Goal: Check status: Check status

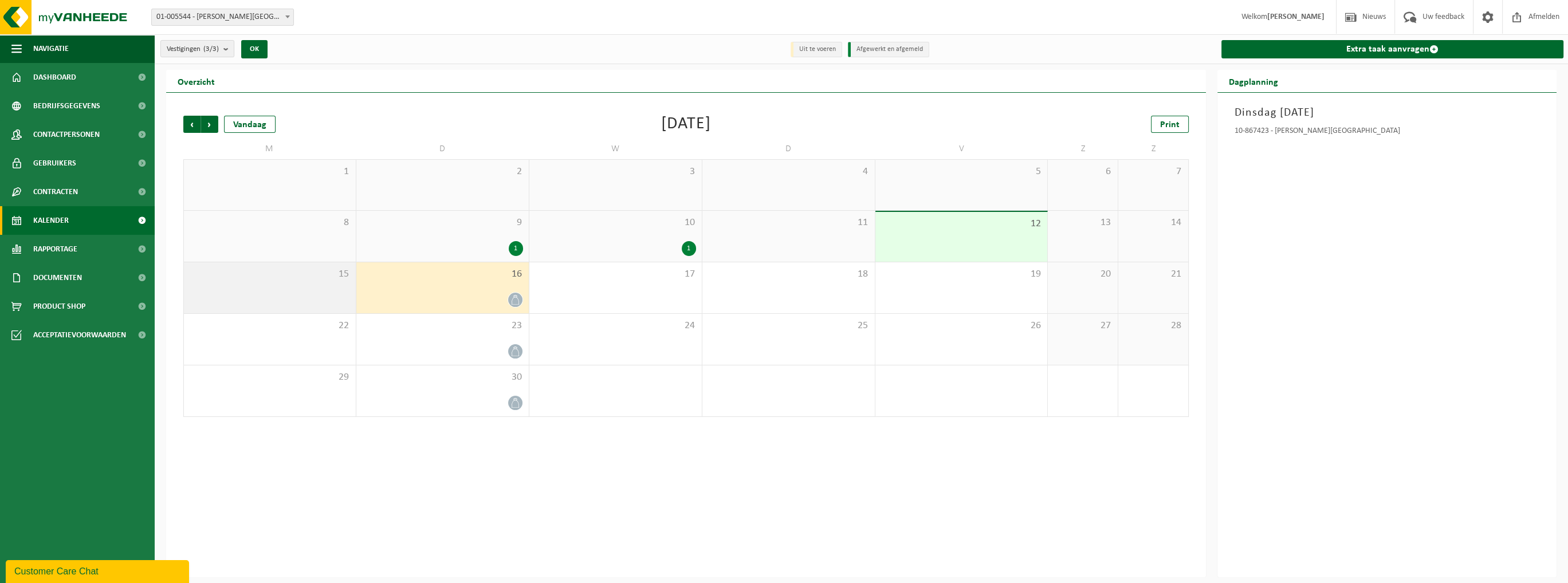
click at [303, 293] on div "15" at bounding box center [270, 288] width 172 height 51
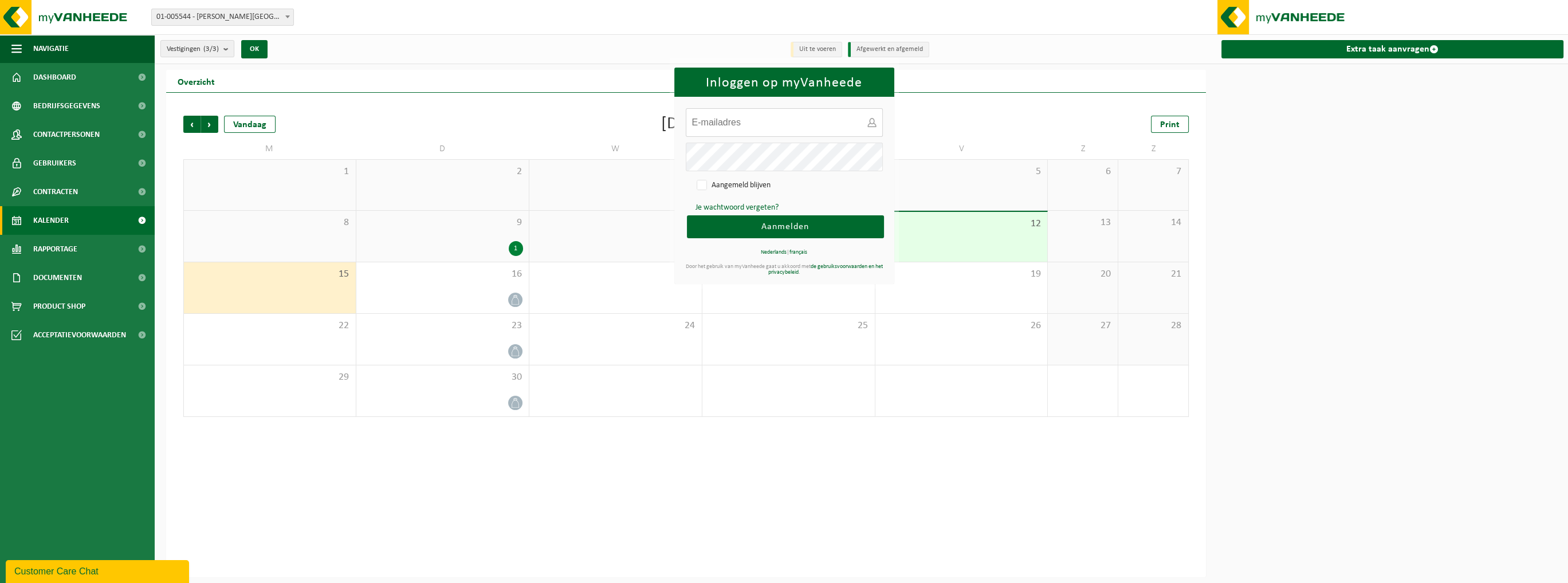
type input "info@danneelsmelktechniek.be"
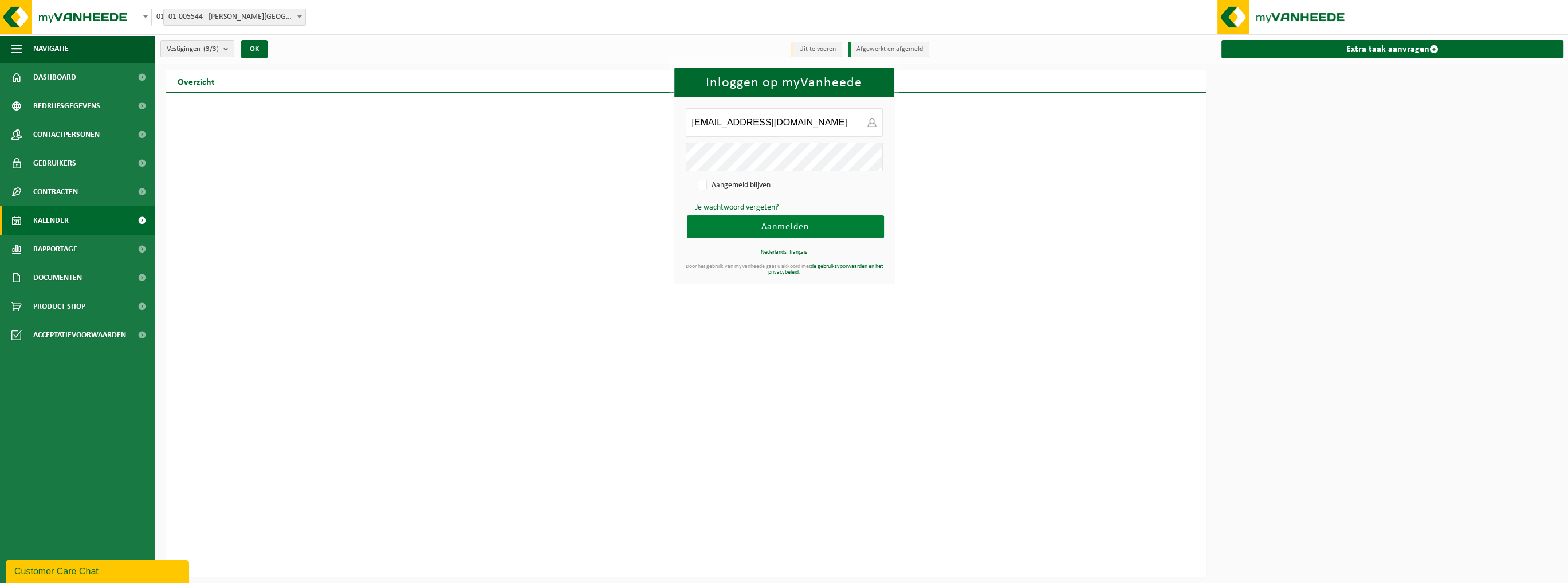
click at [840, 223] on button "Aanmelden" at bounding box center [785, 227] width 197 height 23
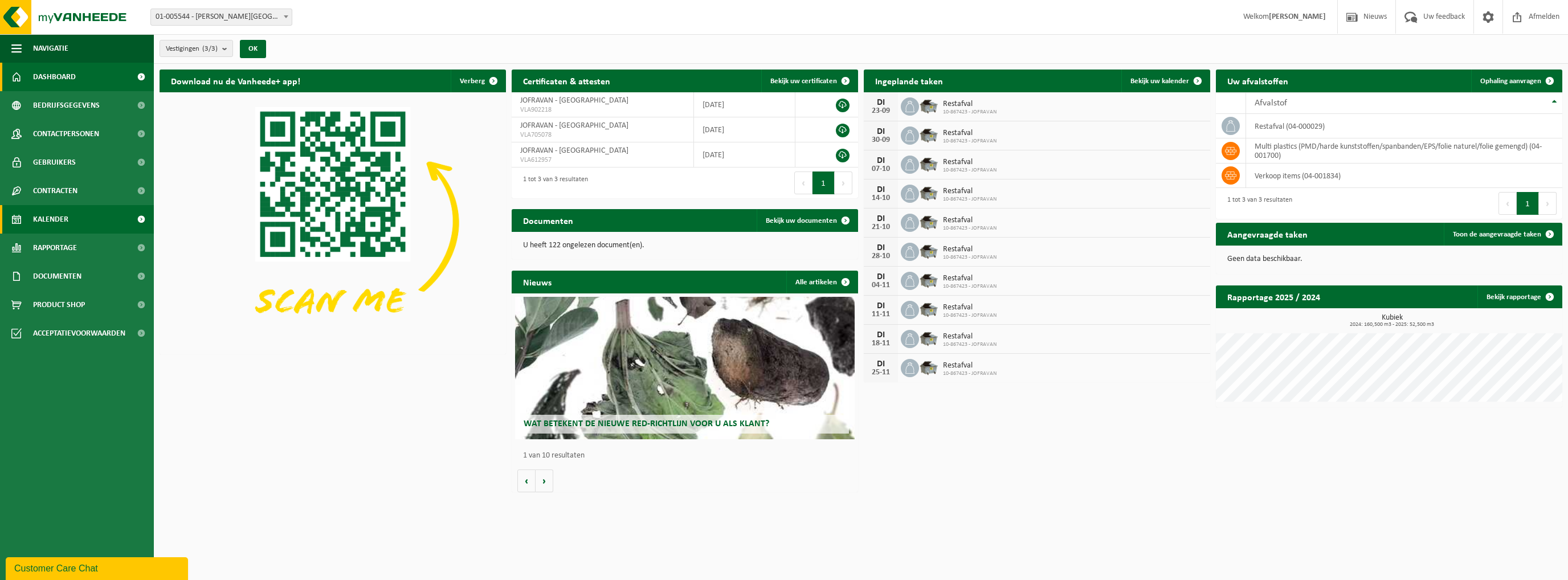
click at [50, 219] on span "Kalender" at bounding box center [51, 219] width 35 height 29
